Goal: Information Seeking & Learning: Check status

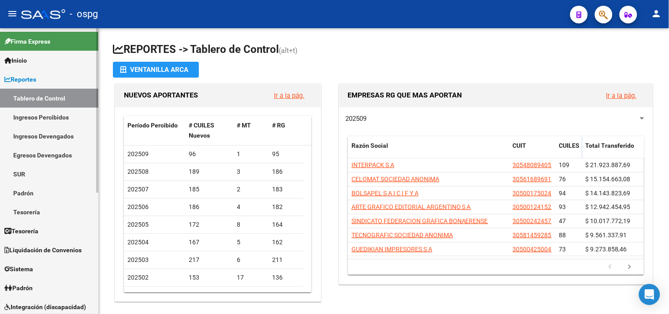
click at [30, 289] on span "Padrón" at bounding box center [18, 288] width 28 height 10
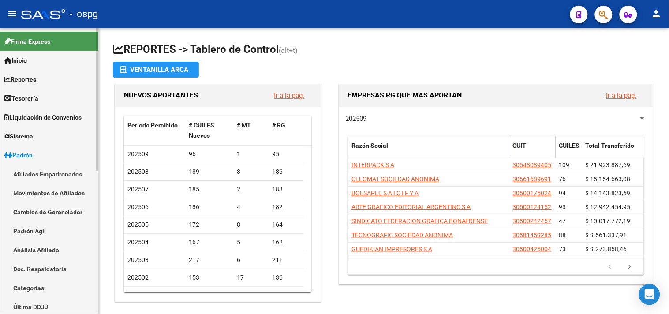
click at [42, 255] on link "Análisis Afiliado" at bounding box center [49, 249] width 98 height 19
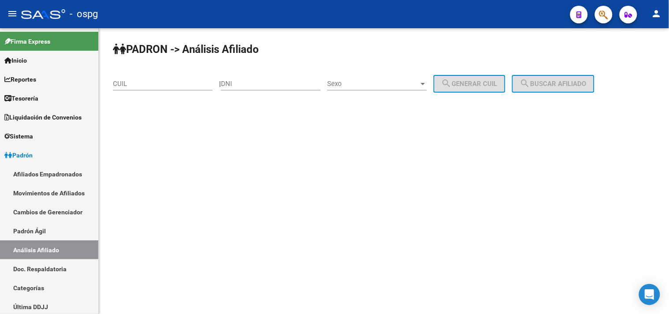
click at [190, 83] on input "CUIL" at bounding box center [163, 84] width 100 height 8
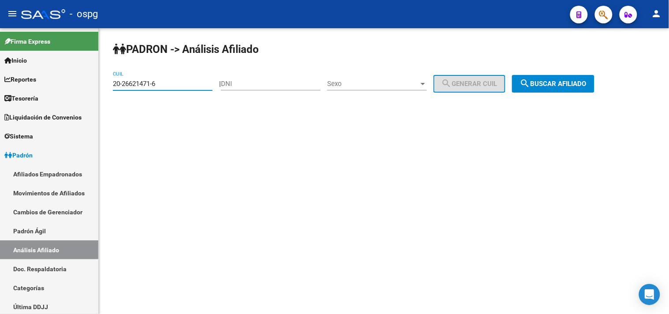
type input "20-26621471-6"
click at [576, 83] on span "search Buscar afiliado" at bounding box center [553, 84] width 67 height 8
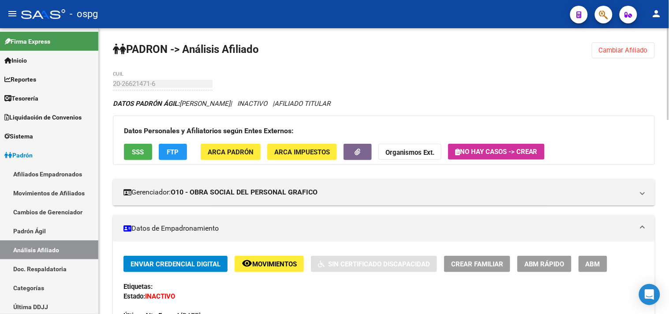
click at [426, 146] on button "Organismos Ext." at bounding box center [410, 152] width 63 height 16
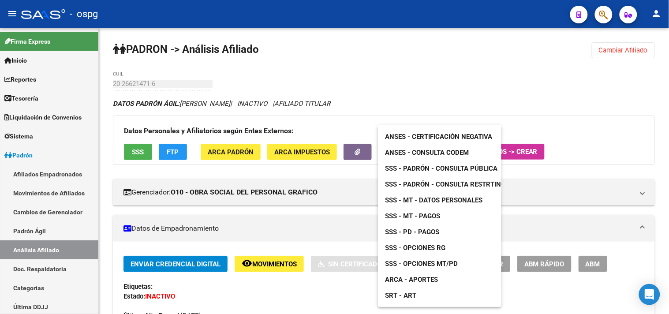
click at [419, 248] on span "SSS - Opciones RG" at bounding box center [415, 248] width 60 height 8
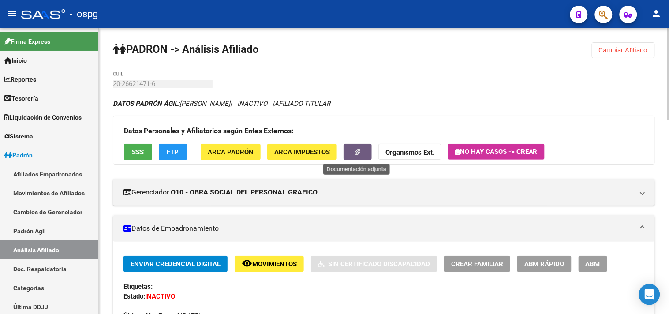
click at [360, 152] on icon "button" at bounding box center [358, 152] width 6 height 7
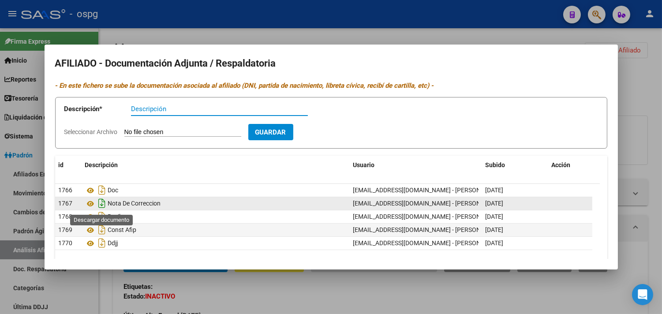
click at [100, 202] on icon "Descargar documento" at bounding box center [102, 203] width 11 height 14
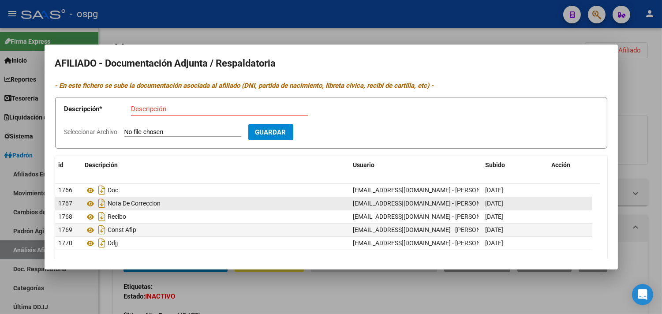
click at [495, 32] on div at bounding box center [331, 157] width 662 height 314
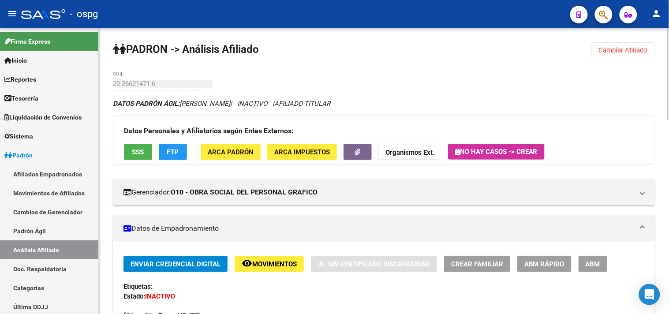
drag, startPoint x: 543, startPoint y: 46, endPoint x: 510, endPoint y: 67, distance: 39.4
click at [166, 149] on button "FTP" at bounding box center [173, 152] width 28 height 16
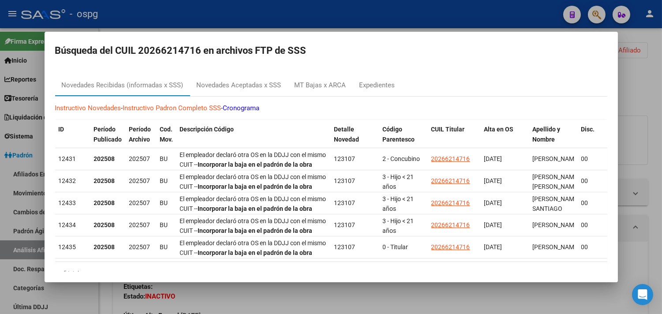
click at [652, 130] on div at bounding box center [331, 157] width 662 height 314
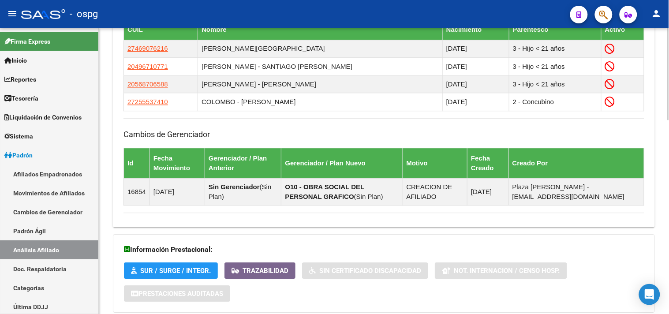
scroll to position [604, 0]
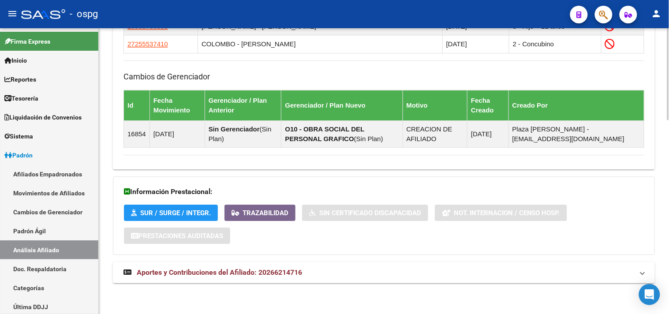
click at [319, 281] on mat-expansion-panel-header "Aportes y Contribuciones del Afiliado: 20266214716" at bounding box center [384, 272] width 542 height 21
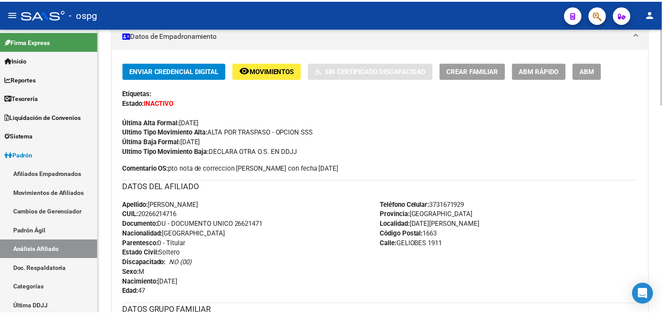
scroll to position [0, 0]
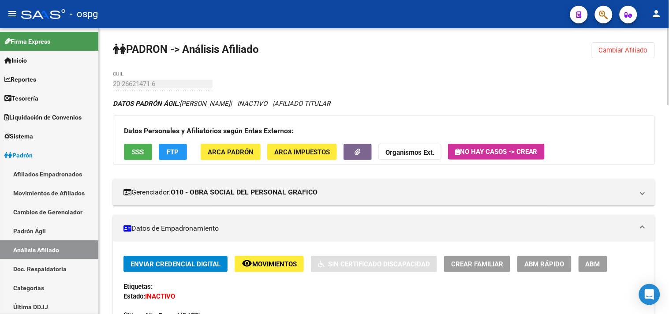
click at [140, 149] on span "SSS" at bounding box center [138, 152] width 12 height 8
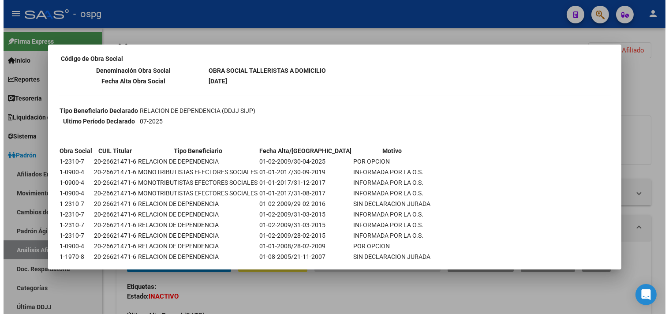
scroll to position [165, 0]
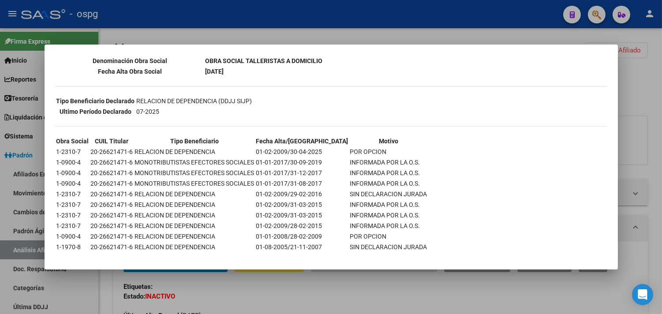
click at [655, 139] on div at bounding box center [331, 157] width 662 height 314
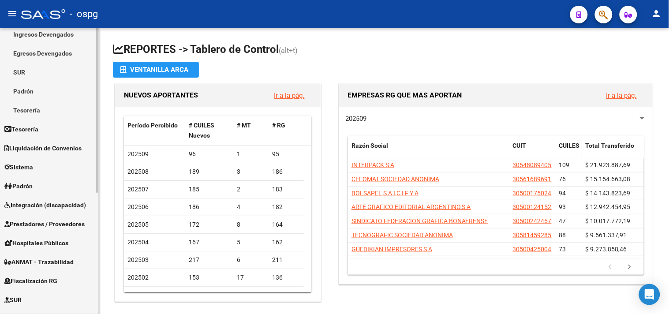
scroll to position [196, 0]
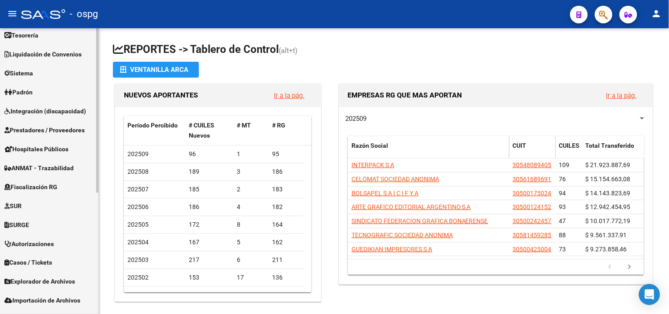
click at [31, 89] on span "Padrón" at bounding box center [18, 92] width 28 height 10
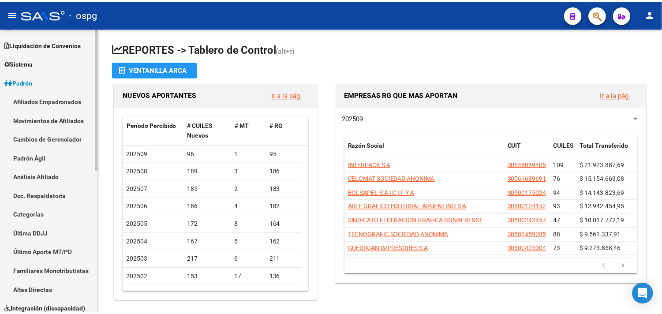
scroll to position [63, 0]
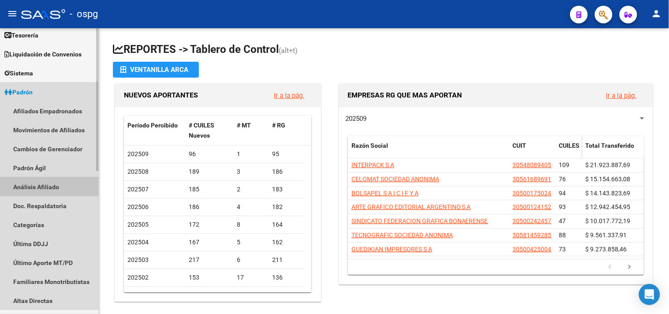
click at [53, 185] on link "Análisis Afiliado" at bounding box center [49, 186] width 98 height 19
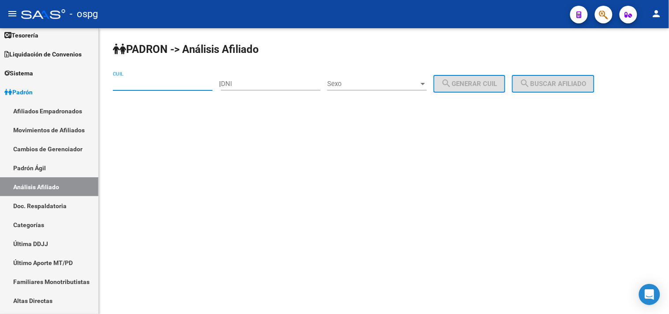
paste input "20-29169155-3"
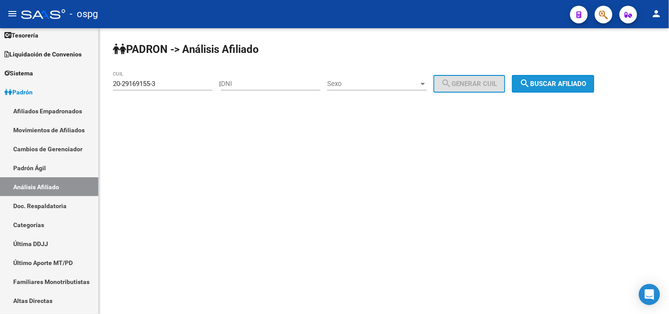
click at [563, 90] on button "search Buscar afiliado" at bounding box center [553, 84] width 83 height 18
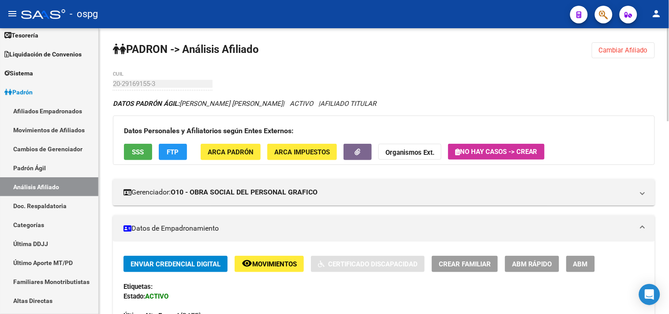
click at [142, 152] on span "SSS" at bounding box center [138, 152] width 12 height 8
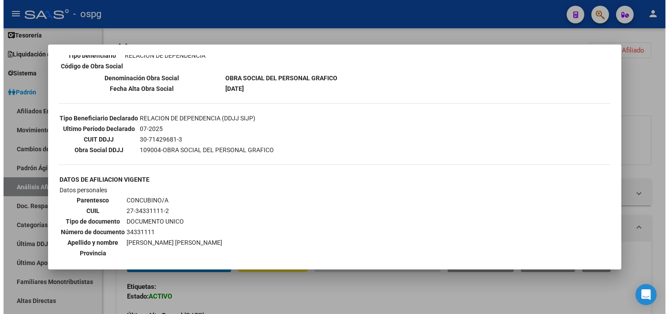
scroll to position [196, 0]
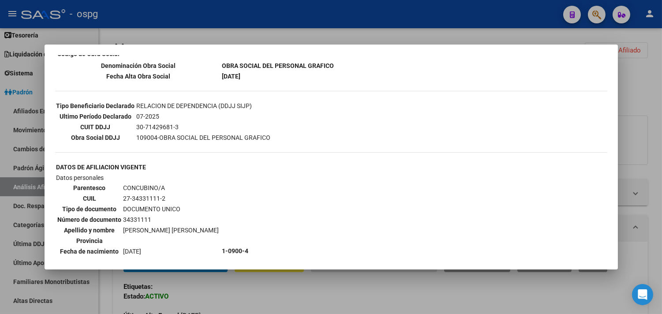
click at [288, 299] on div at bounding box center [331, 157] width 662 height 314
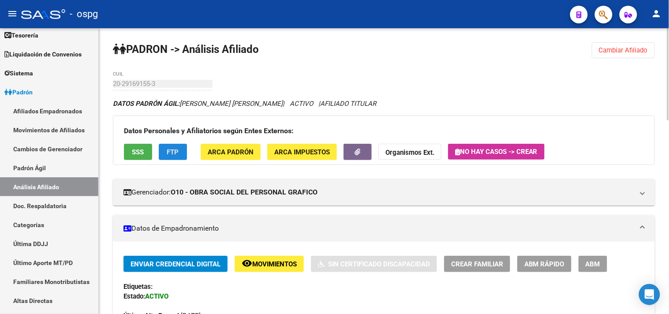
click at [173, 153] on span "FTP" at bounding box center [173, 152] width 12 height 8
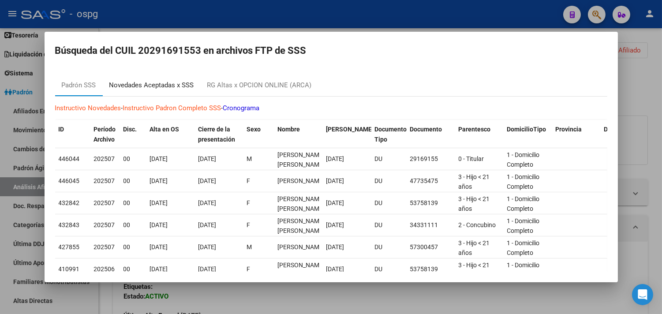
click at [165, 78] on div "Novedades Aceptadas x SSS" at bounding box center [152, 85] width 98 height 21
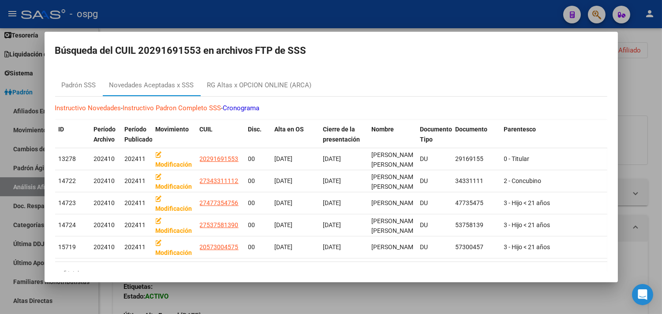
click at [311, 287] on div at bounding box center [331, 157] width 662 height 314
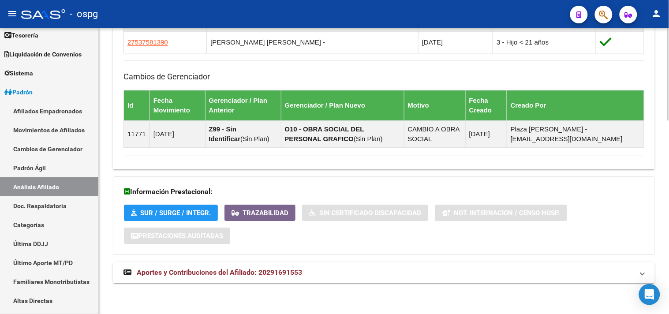
click at [315, 280] on mat-expansion-panel-header "Aportes y Contribuciones del Afiliado: 20291691553" at bounding box center [384, 272] width 542 height 21
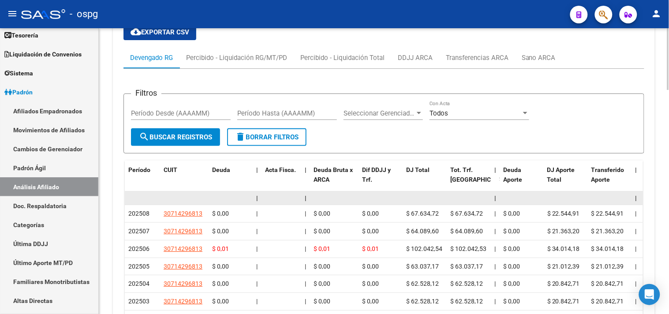
scroll to position [826, 0]
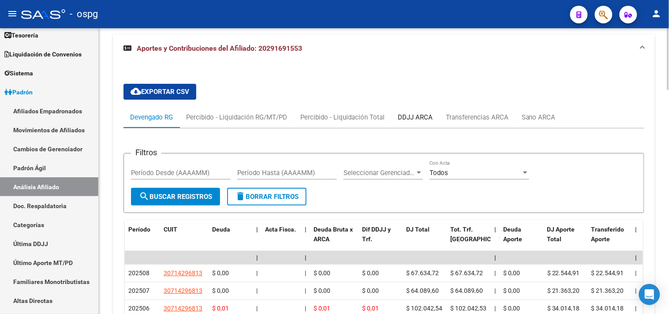
click at [426, 114] on div "DDJJ ARCA" at bounding box center [415, 118] width 35 height 10
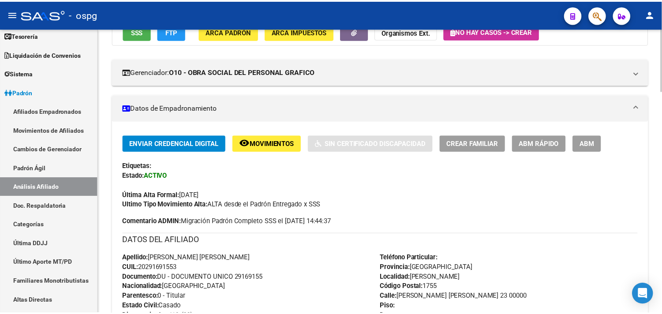
scroll to position [0, 0]
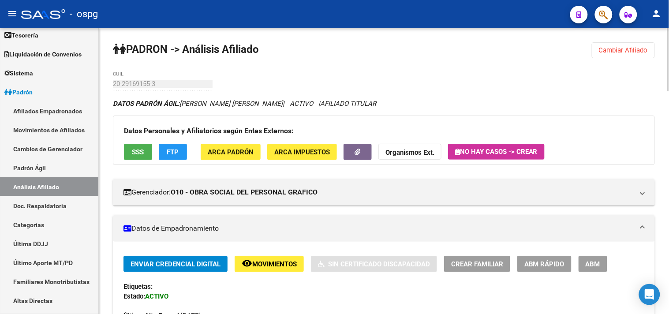
click at [640, 51] on span "Cambiar Afiliado" at bounding box center [623, 50] width 49 height 8
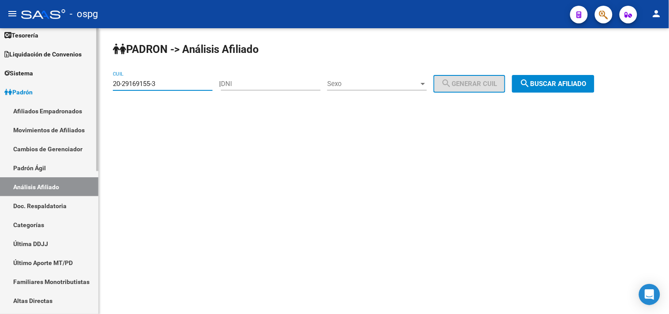
drag, startPoint x: 173, startPoint y: 87, endPoint x: 166, endPoint y: 97, distance: 12.4
click at [75, 87] on mat-sidenav-container "Firma Express Inicio Calendario SSS Instructivos Contacto OS Reportes Tablero d…" at bounding box center [334, 171] width 669 height 286
paste input "92279902-5"
type input "20-92279902-5"
drag, startPoint x: 563, startPoint y: 70, endPoint x: 565, endPoint y: 76, distance: 6.4
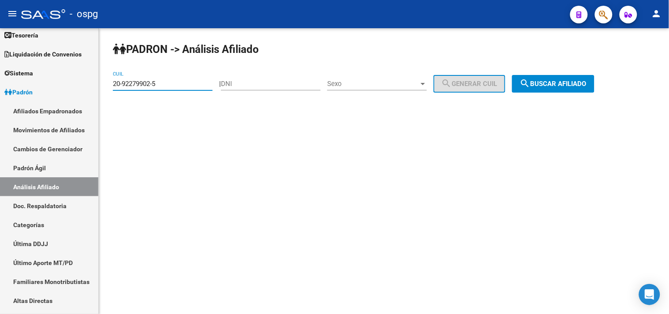
click at [565, 76] on div "PADRON -> Análisis Afiliado 20-92279902-5 CUIL | DNI Sexo Sexo search Generar C…" at bounding box center [384, 74] width 570 height 93
click at [559, 80] on button "search Buscar afiliado" at bounding box center [553, 84] width 83 height 18
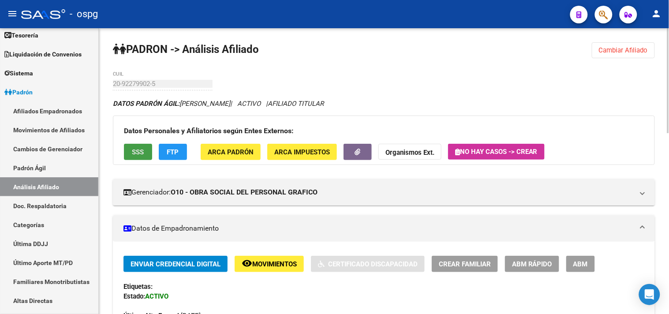
click at [138, 151] on span "SSS" at bounding box center [138, 152] width 12 height 8
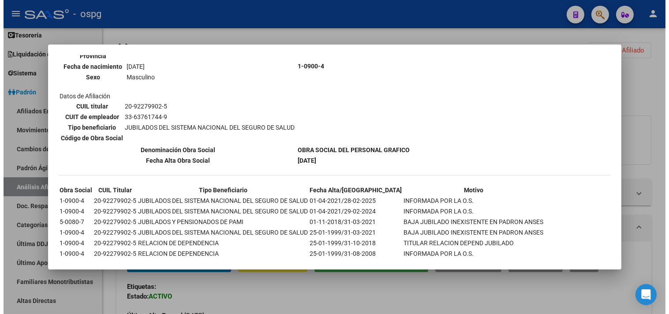
scroll to position [119, 0]
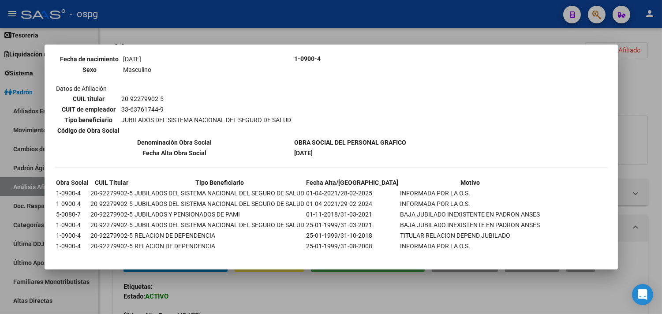
click at [254, 301] on div at bounding box center [331, 157] width 662 height 314
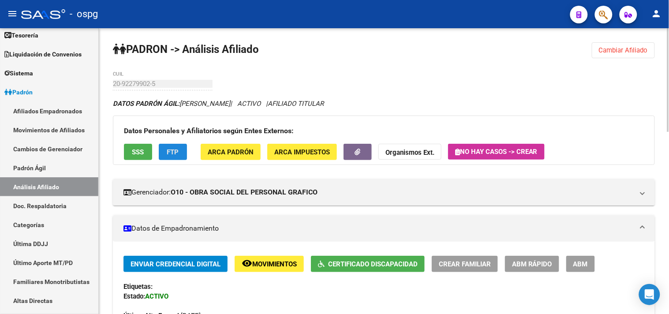
click at [175, 151] on span "FTP" at bounding box center [173, 152] width 12 height 8
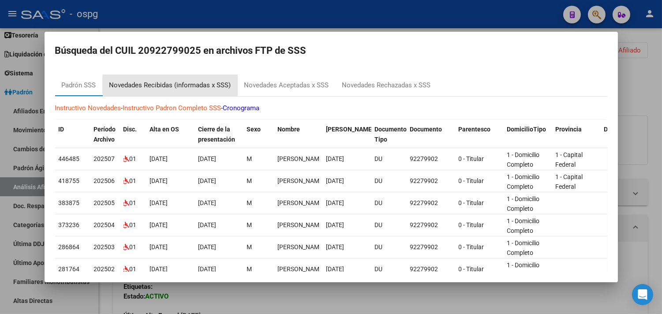
click at [187, 85] on div "Novedades Recibidas (informadas x SSS)" at bounding box center [170, 85] width 122 height 10
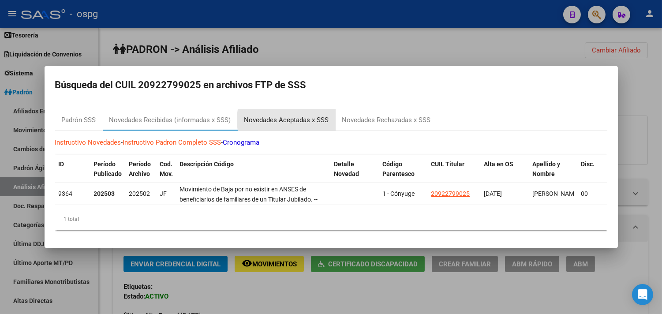
drag, startPoint x: 306, startPoint y: 117, endPoint x: 417, endPoint y: 116, distance: 110.8
click at [307, 117] on div "Novedades Aceptadas x SSS" at bounding box center [286, 120] width 85 height 10
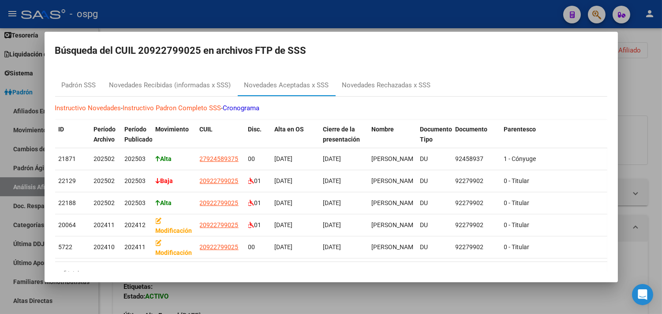
click at [284, 298] on div at bounding box center [331, 157] width 662 height 314
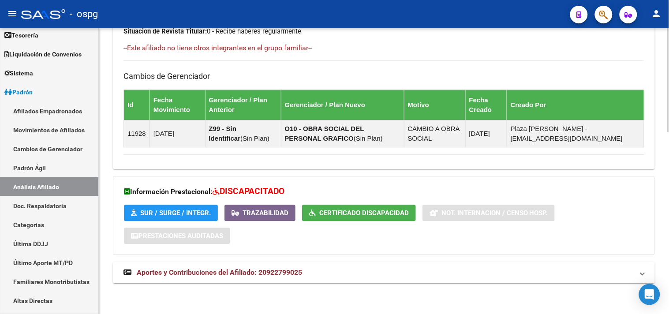
click at [333, 270] on mat-panel-title "Aportes y Contribuciones del Afiliado: 20922799025" at bounding box center [379, 273] width 510 height 10
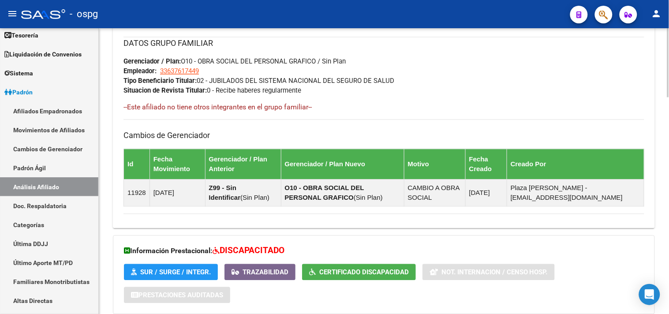
scroll to position [455, 0]
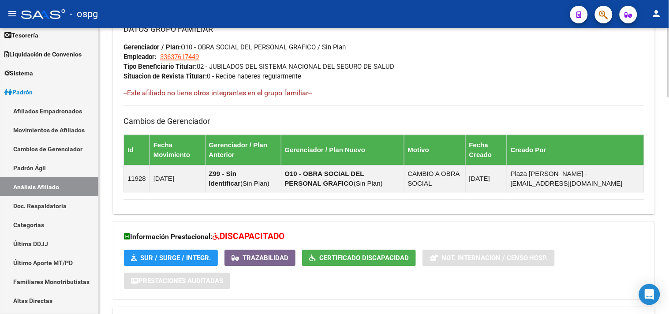
click at [377, 267] on div "Información Prestacional: DISCAPACITADO SUR / SURGE / INTEGR. Trazabilidad Cert…" at bounding box center [384, 260] width 542 height 79
click at [377, 266] on button "Certificado Discapacidad" at bounding box center [359, 258] width 114 height 16
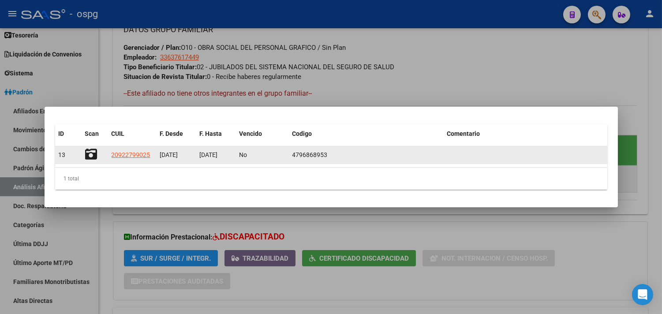
click at [92, 153] on icon at bounding box center [91, 154] width 12 height 12
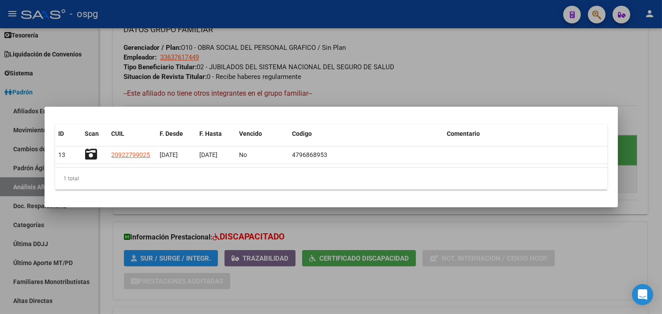
click at [428, 82] on div at bounding box center [331, 157] width 662 height 314
